Goal: Information Seeking & Learning: Learn about a topic

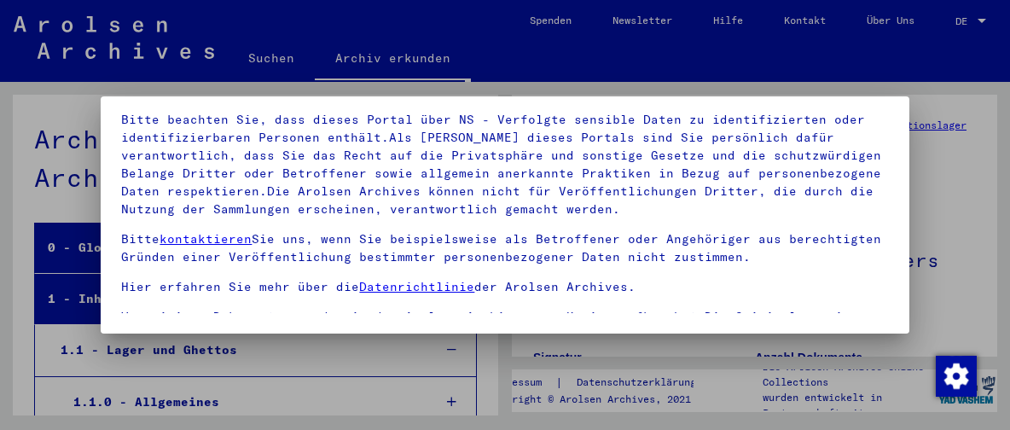
scroll to position [185, 0]
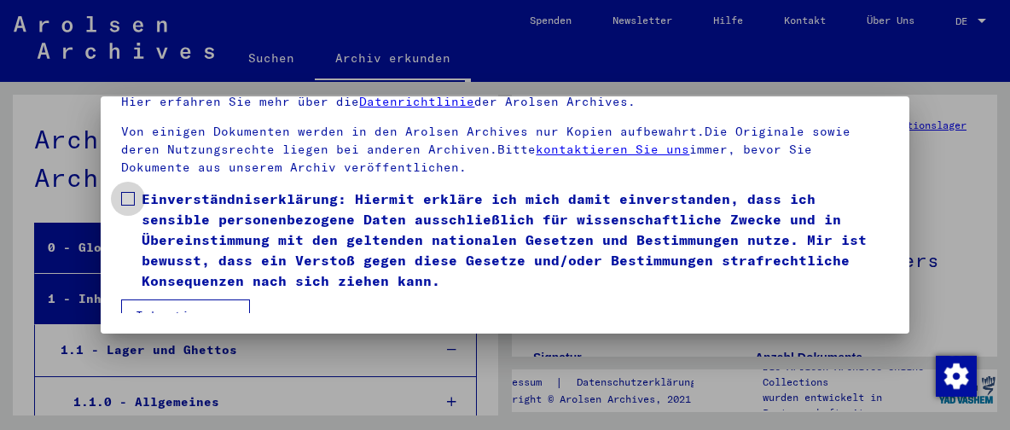
click at [130, 192] on span at bounding box center [128, 199] width 14 height 14
click at [166, 310] on button "Ich stimme zu" at bounding box center [185, 316] width 129 height 32
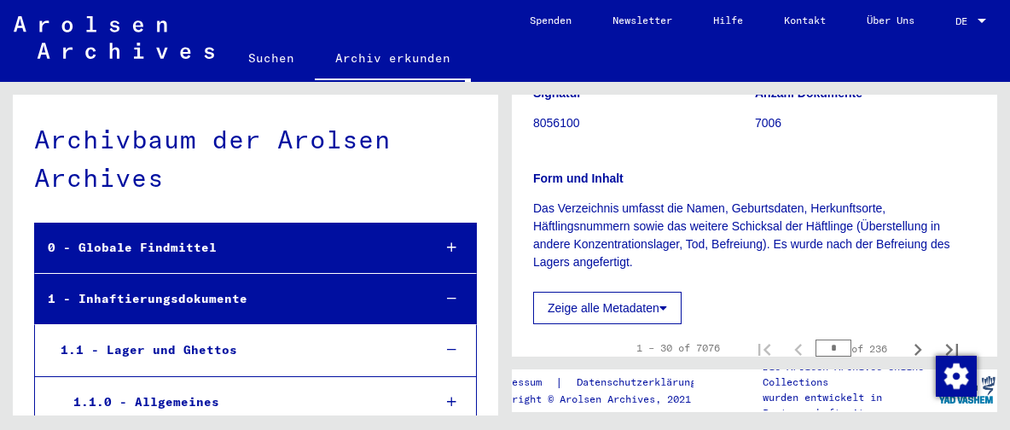
scroll to position [366, 0]
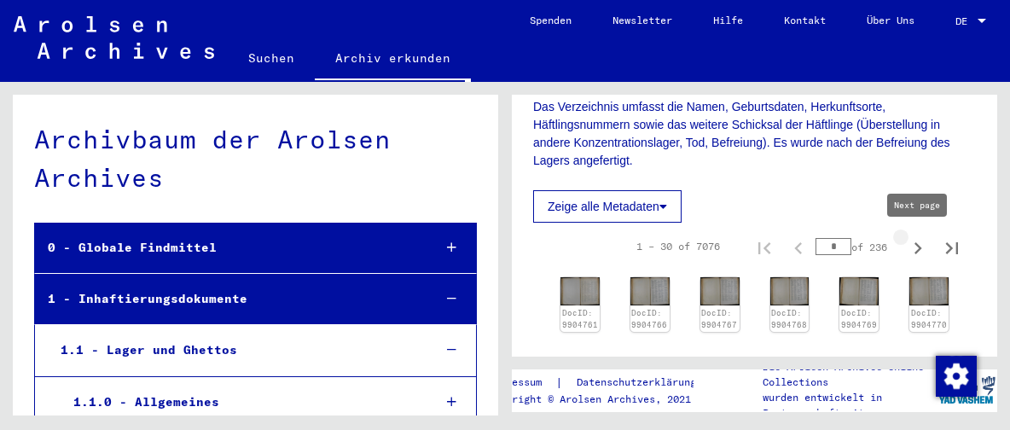
click at [917, 252] on icon "Next page" at bounding box center [919, 248] width 8 height 12
type input "*"
click at [917, 252] on icon "Next page" at bounding box center [919, 248] width 8 height 12
type input "*"
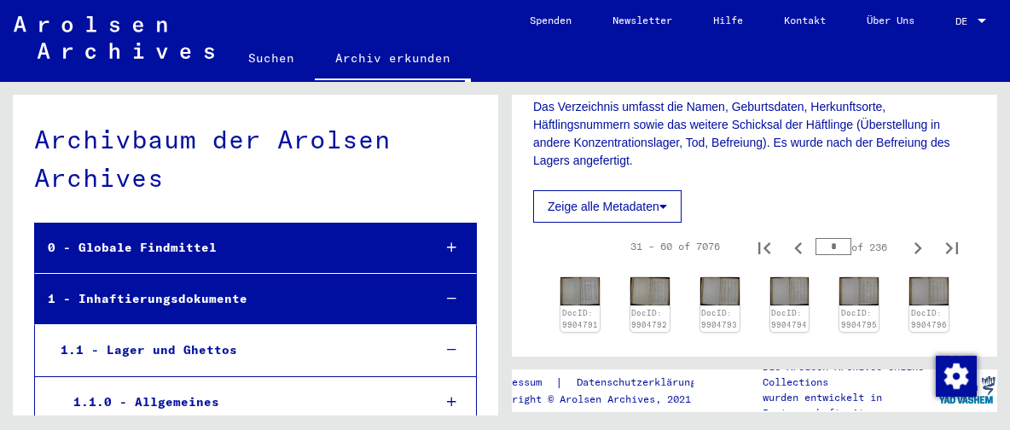
type input "*"
click at [917, 252] on icon "Next page" at bounding box center [919, 248] width 8 height 12
type input "*"
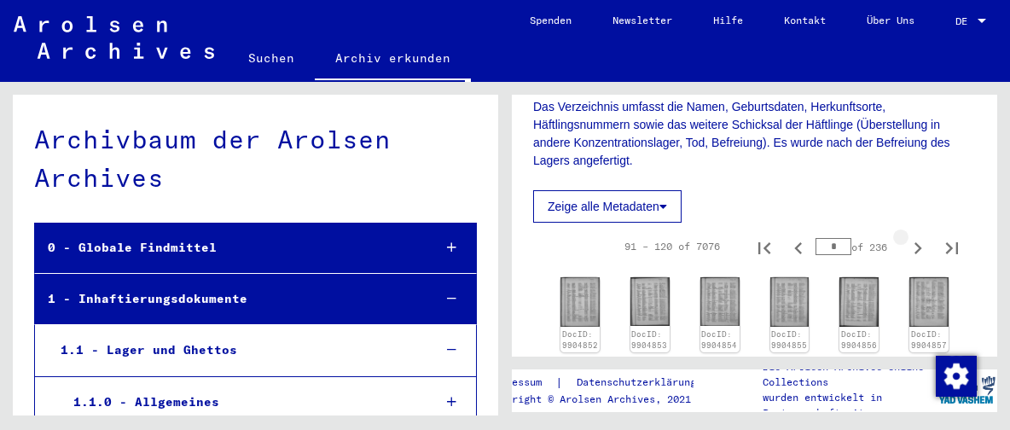
click at [917, 252] on icon "Next page" at bounding box center [919, 248] width 8 height 12
type input "*"
click at [917, 252] on icon "Next page" at bounding box center [919, 248] width 8 height 12
type input "*"
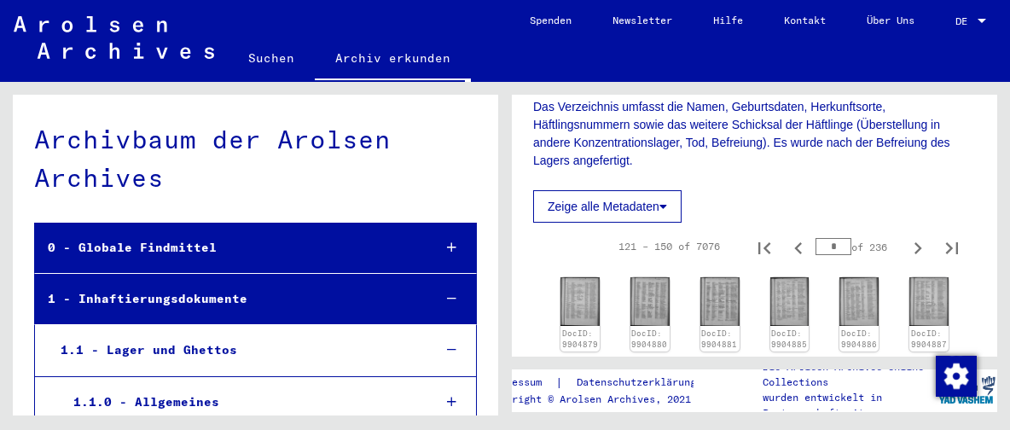
type input "*"
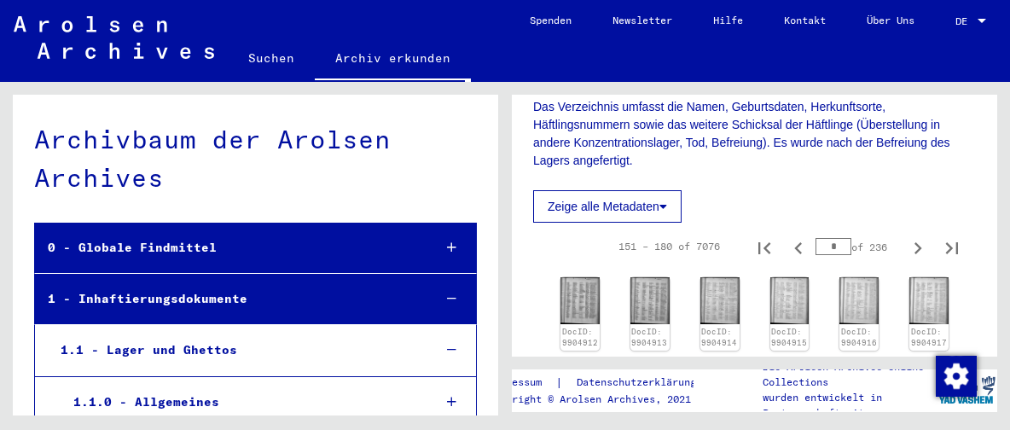
click at [917, 252] on icon "Next page" at bounding box center [919, 248] width 8 height 12
type input "*"
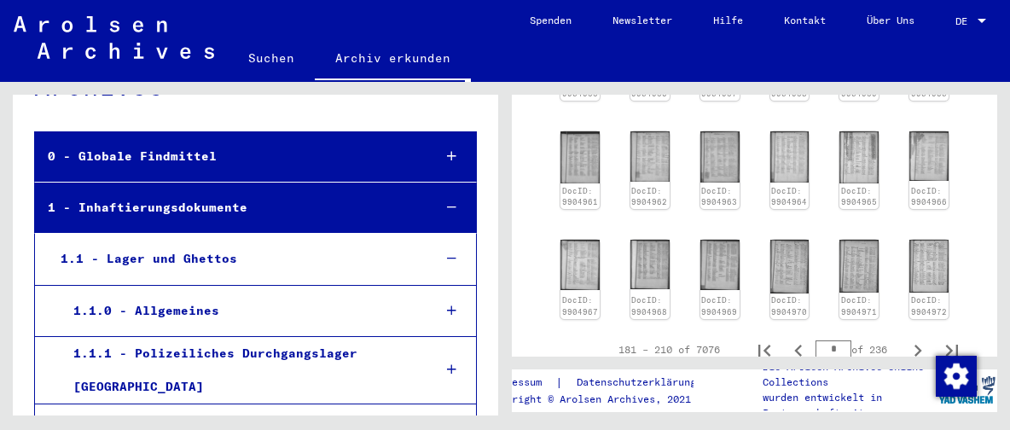
scroll to position [883, 0]
